Goal: Transaction & Acquisition: Subscribe to service/newsletter

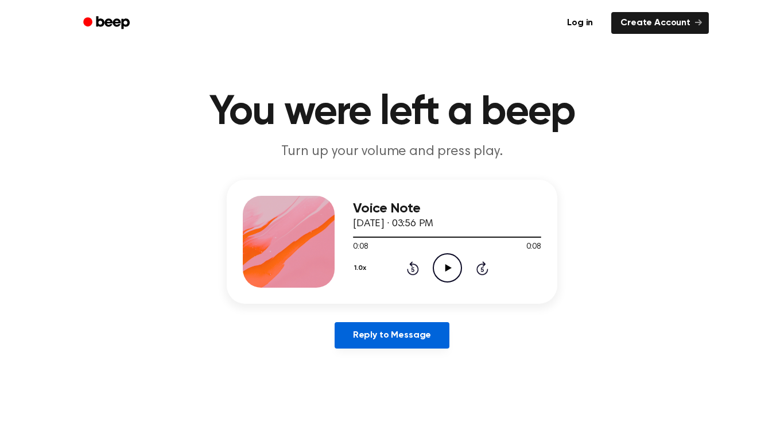
click at [380, 337] on link "Reply to Message" at bounding box center [392, 335] width 115 height 26
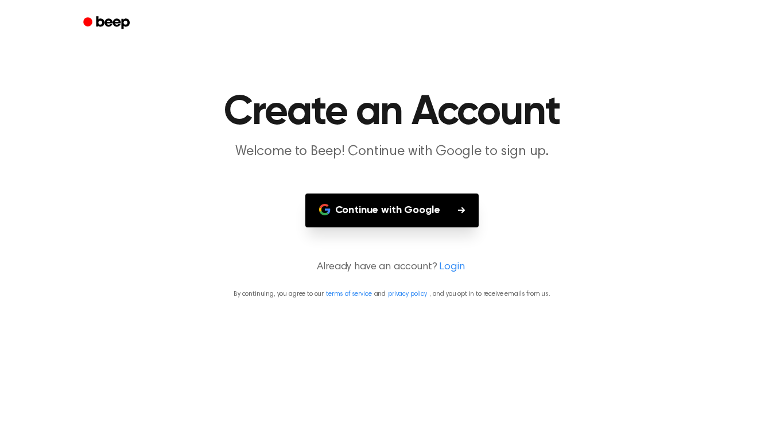
click at [163, 14] on div at bounding box center [392, 23] width 634 height 46
click at [358, 262] on p "Already have an account? Login" at bounding box center [392, 268] width 757 height 16
click at [365, 278] on main "Create an Account Welcome to Beep! Continue with Google to sign up. Continue wi…" at bounding box center [392, 220] width 784 height 441
click at [367, 274] on p "Already have an account? Login" at bounding box center [392, 268] width 757 height 16
click at [435, 213] on button "Continue with Google" at bounding box center [392, 210] width 174 height 34
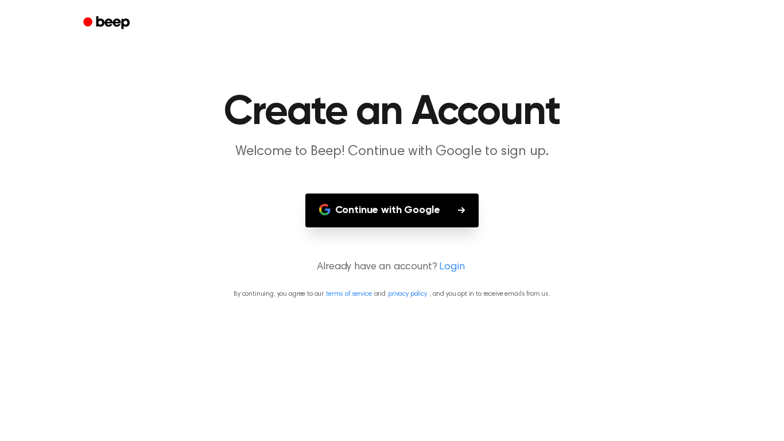
click at [429, 212] on button "Continue with Google" at bounding box center [392, 210] width 174 height 34
click at [361, 267] on p "Already have an account? Login" at bounding box center [392, 268] width 757 height 16
click at [436, 264] on p "Already have an account? Login" at bounding box center [392, 268] width 757 height 16
click at [420, 214] on button "Continue with Google" at bounding box center [392, 210] width 174 height 34
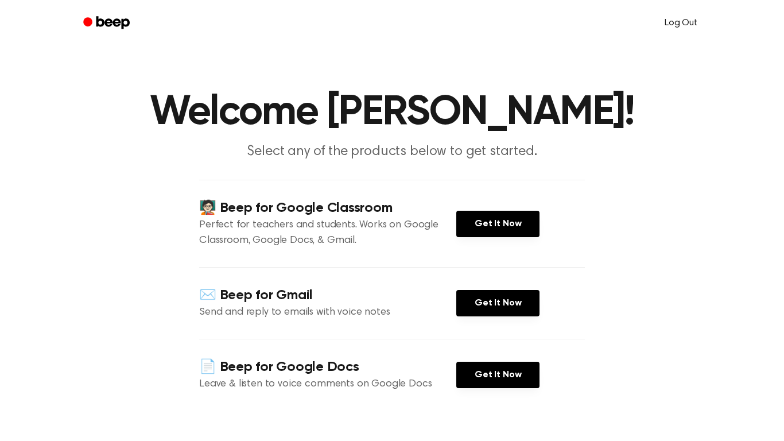
click at [687, 25] on link "Log Out" at bounding box center [681, 23] width 56 height 28
